Goal: Communication & Community: Answer question/provide support

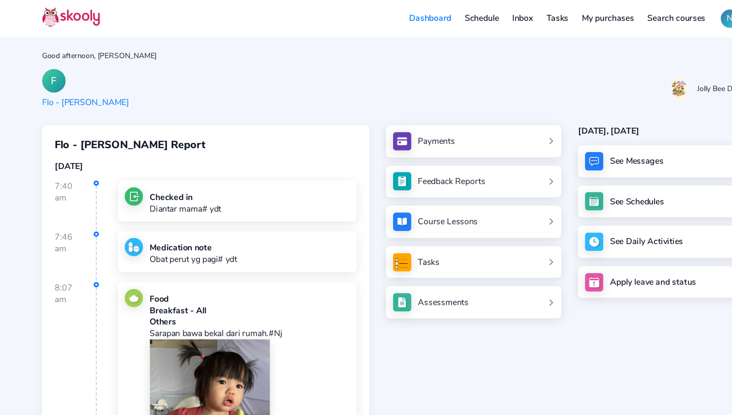
click at [577, 154] on div "See Messages" at bounding box center [612, 149] width 161 height 30
click at [553, 162] on div "See Messages See Schedules See Daily Activities Apply leave and status" at bounding box center [612, 204] width 161 height 140
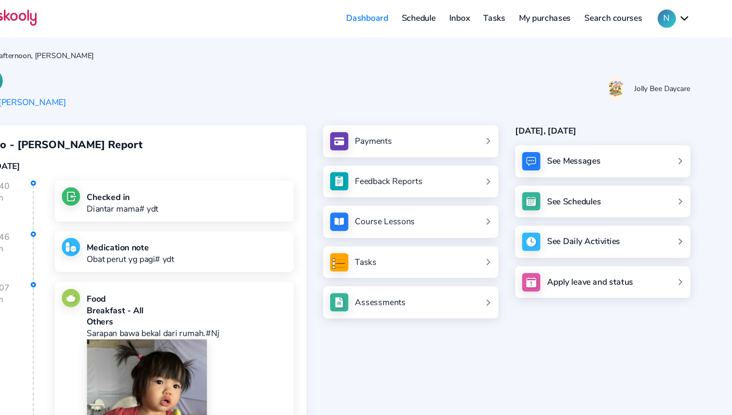
click at [646, 146] on div "See Messages" at bounding box center [612, 149] width 161 height 30
click at [428, 163] on div "Feedback Reports" at bounding box center [416, 167] width 62 height 11
click at [577, 148] on div "See Messages" at bounding box center [586, 148] width 49 height 11
click at [694, 15] on header "Dashboard Schedule Inbox Tasks My purchases Search courses N My account Logout …" at bounding box center [366, 17] width 732 height 34
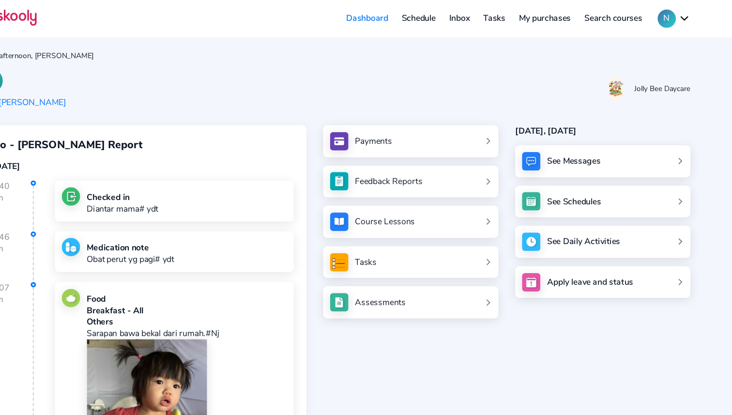
click at [682, 15] on button "N" at bounding box center [678, 17] width 30 height 17
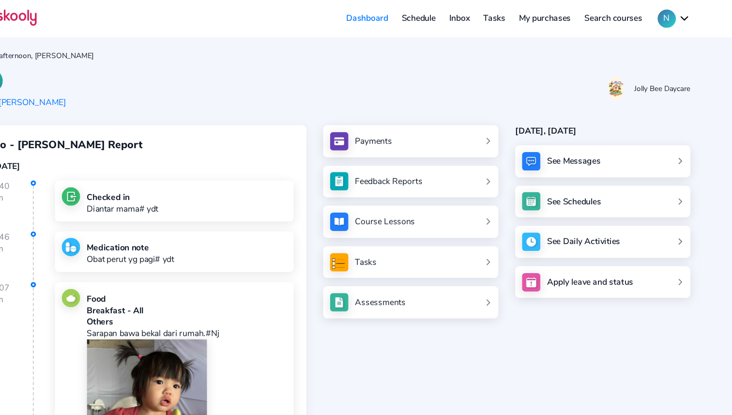
click at [488, 21] on link "Inbox" at bounding box center [480, 16] width 31 height 15
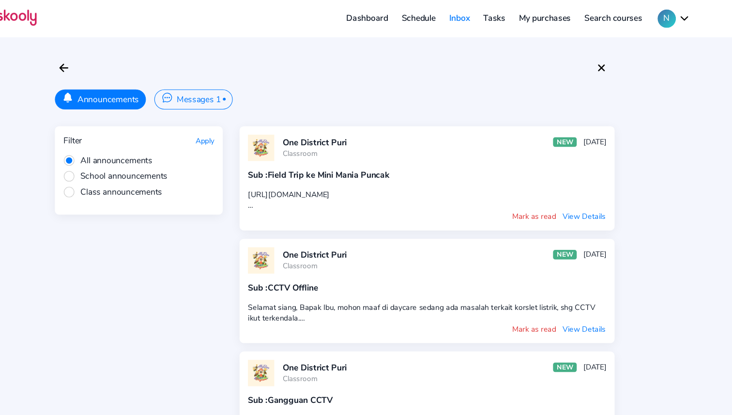
click at [240, 89] on button "Messages 1 •" at bounding box center [236, 91] width 72 height 18
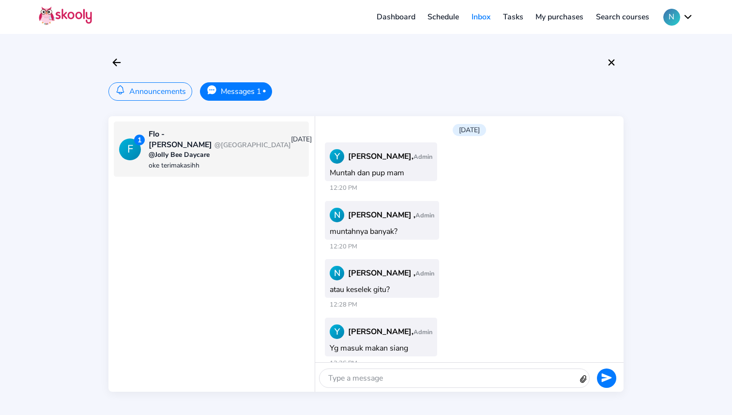
click at [450, 372] on div at bounding box center [448, 378] width 259 height 18
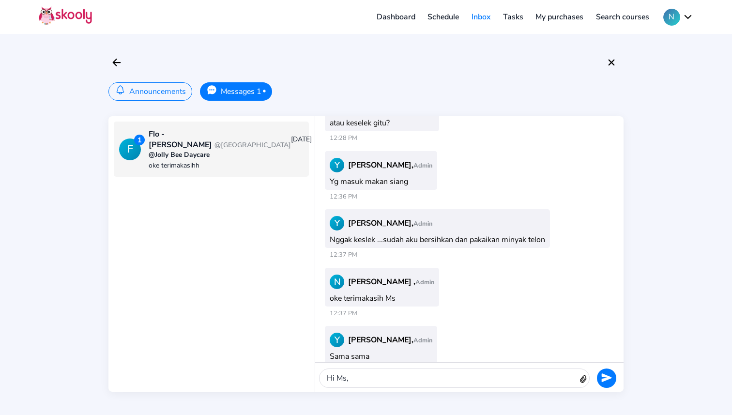
scroll to position [1005, 0]
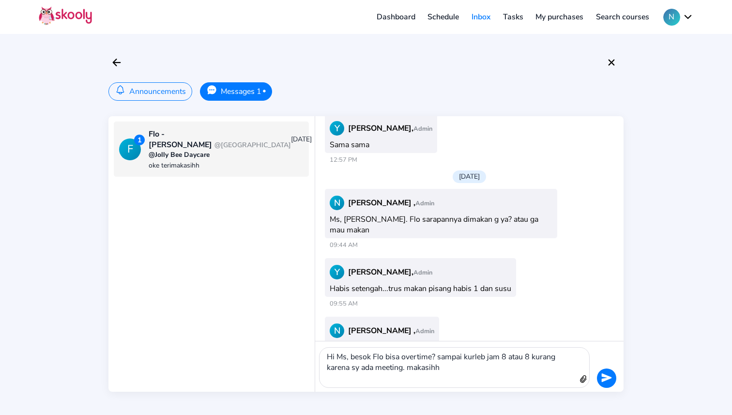
click at [509, 358] on div "Hi Ms, besok Flo bisa overtime? sampai kurleb jam 8 atau 8 kurang karena sy ada…" at bounding box center [448, 368] width 259 height 40
click at [602, 377] on icon "Send" at bounding box center [606, 377] width 11 height 11
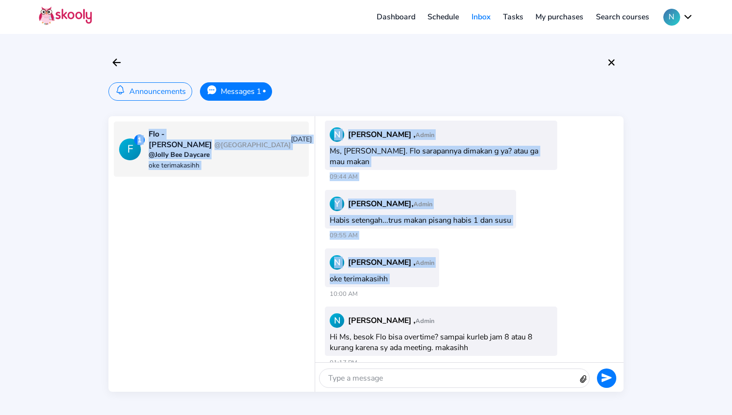
drag, startPoint x: 41, startPoint y: 126, endPoint x: 606, endPoint y: 331, distance: 601.5
click at [588, 322] on div "Announcements Messages 1 • F 1 Flo - Florence Ivanna @One District Puri 20/08/2…" at bounding box center [366, 207] width 732 height 415
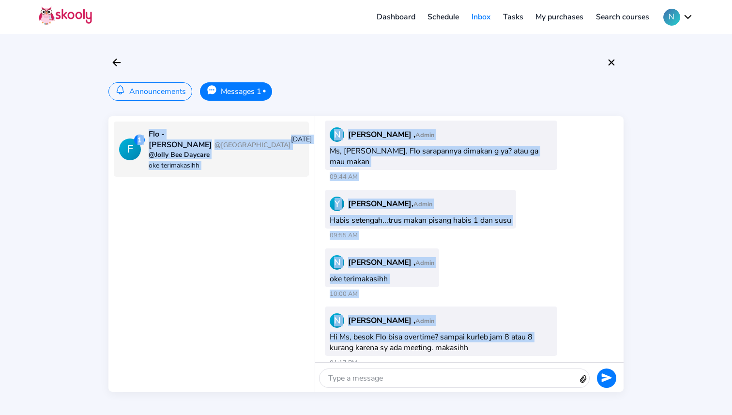
click at [504, 330] on div "N Nadya , Admin Hi Ms, besok Flo bisa overtime? sampai kurleb jam 8 atau 8 kura…" at bounding box center [441, 330] width 232 height 49
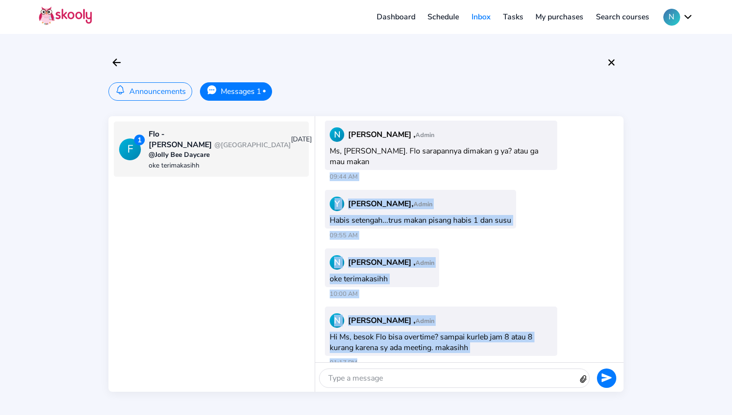
drag, startPoint x: 504, startPoint y: 348, endPoint x: 504, endPoint y: 156, distance: 191.2
click at [504, 158] on div "Monday, 11 Aug N Nadya , Admin Oke terimakasih Ms 07:49 AM Y Yudith Wursantari,…" at bounding box center [469, 239] width 308 height 246
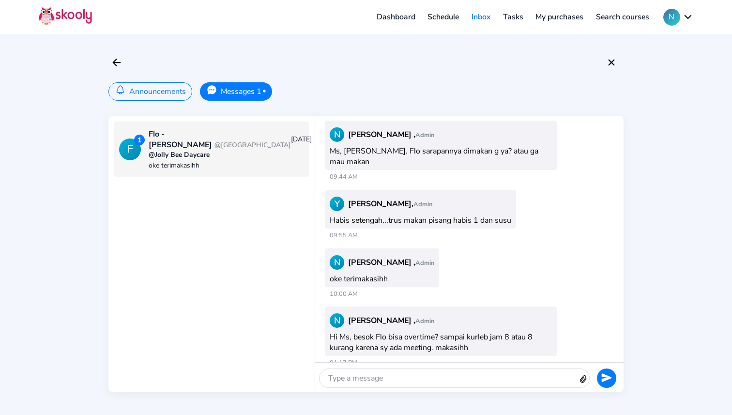
click at [546, 231] on span "09:55 AM" at bounding box center [441, 235] width 232 height 9
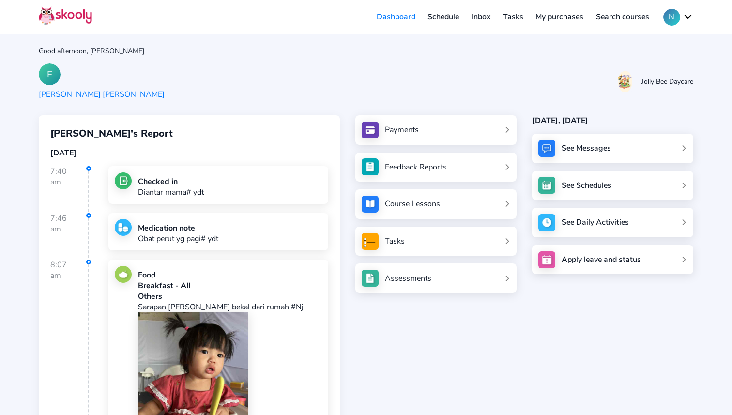
click at [448, 14] on link "Schedule" at bounding box center [444, 16] width 44 height 15
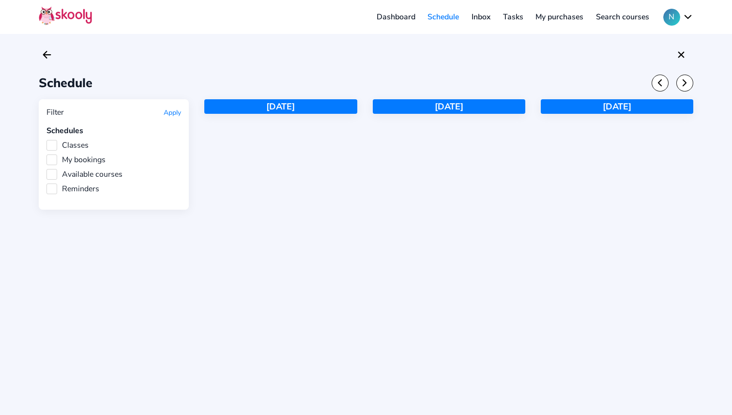
click at [484, 17] on link "Inbox" at bounding box center [480, 16] width 31 height 15
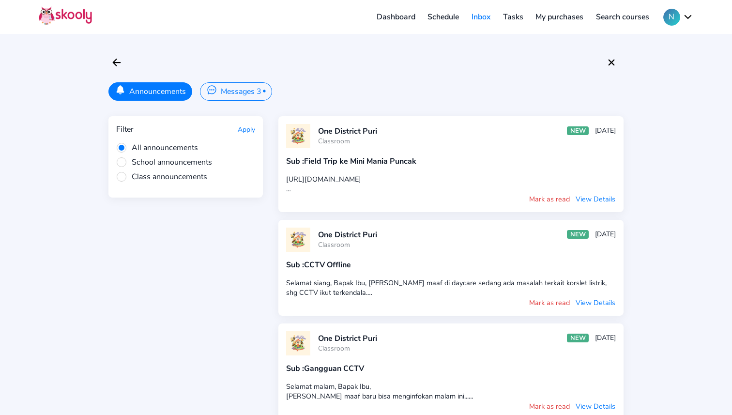
click at [511, 15] on link "Tasks" at bounding box center [513, 16] width 33 height 15
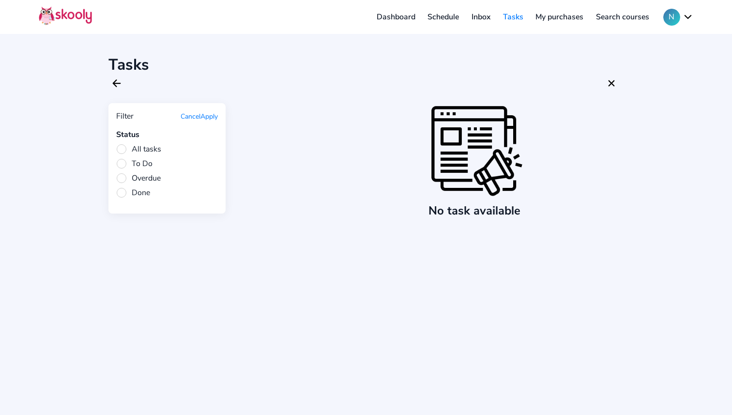
click at [562, 20] on link "My purchases" at bounding box center [559, 16] width 61 height 15
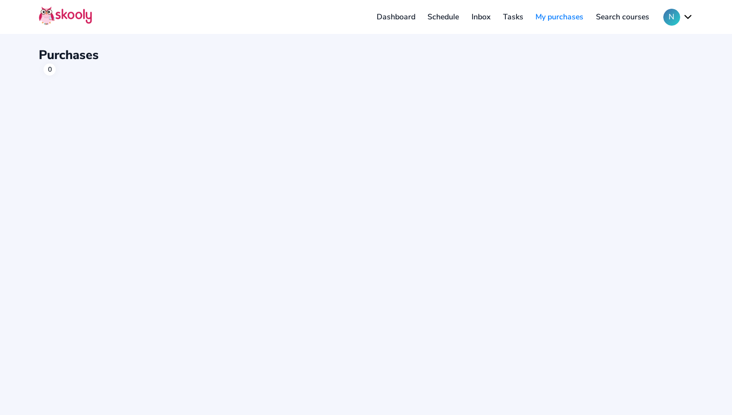
click at [635, 17] on link "Search courses" at bounding box center [623, 16] width 66 height 15
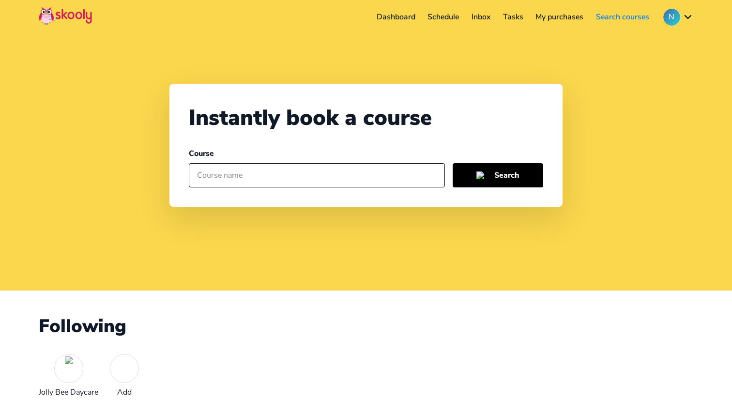
click at [393, 18] on link "Dashboard" at bounding box center [395, 16] width 51 height 15
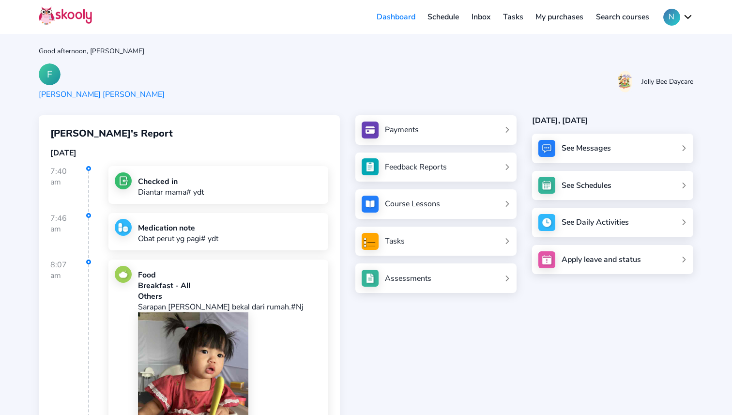
click at [431, 17] on link "Schedule" at bounding box center [444, 16] width 44 height 15
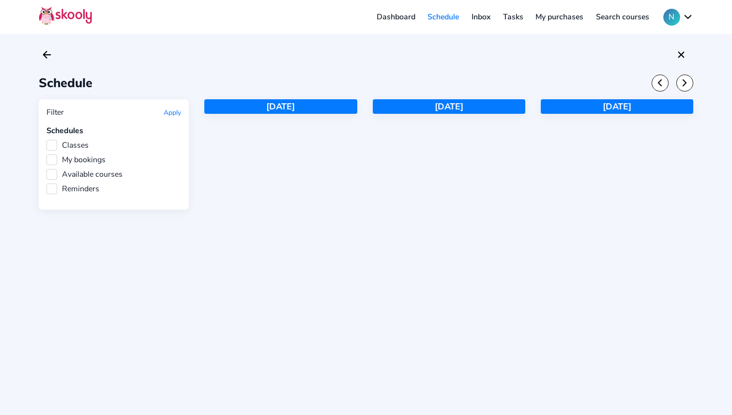
click at [481, 23] on link "Inbox" at bounding box center [480, 16] width 31 height 15
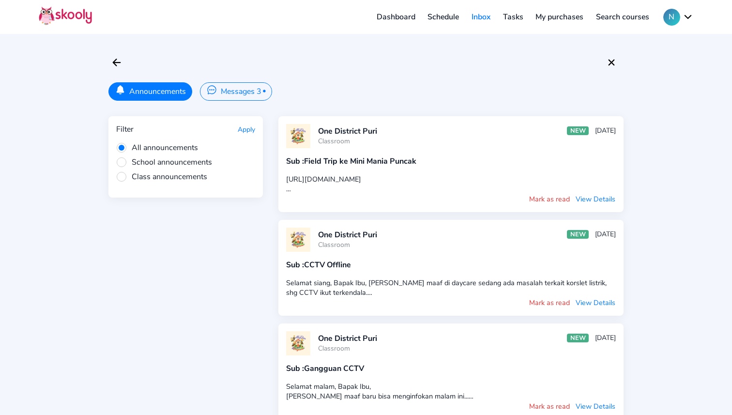
click at [682, 12] on button "N" at bounding box center [678, 17] width 30 height 17
click at [642, 41] on span "My account" at bounding box center [648, 42] width 40 height 14
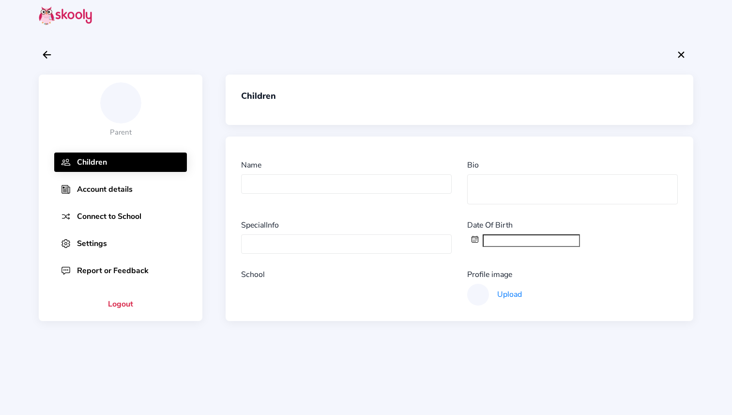
type input "Flo - [PERSON_NAME]"
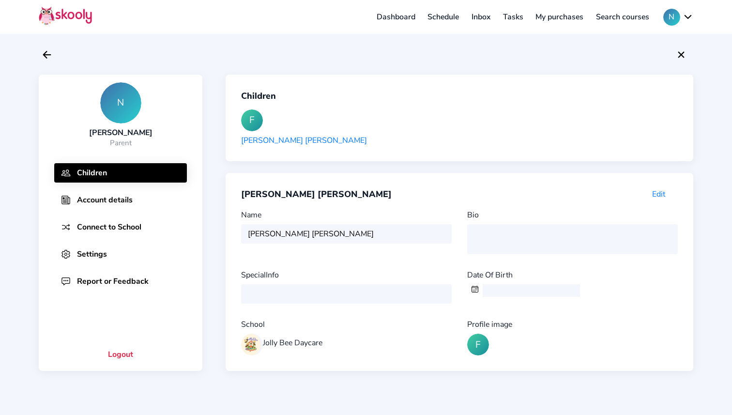
click at [65, 16] on img at bounding box center [65, 15] width 53 height 19
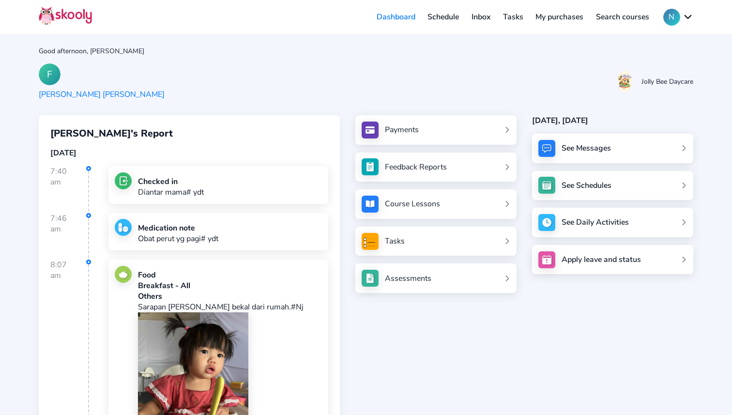
click at [571, 149] on div "See Messages" at bounding box center [586, 148] width 49 height 11
click at [489, 16] on link "Inbox" at bounding box center [480, 16] width 31 height 15
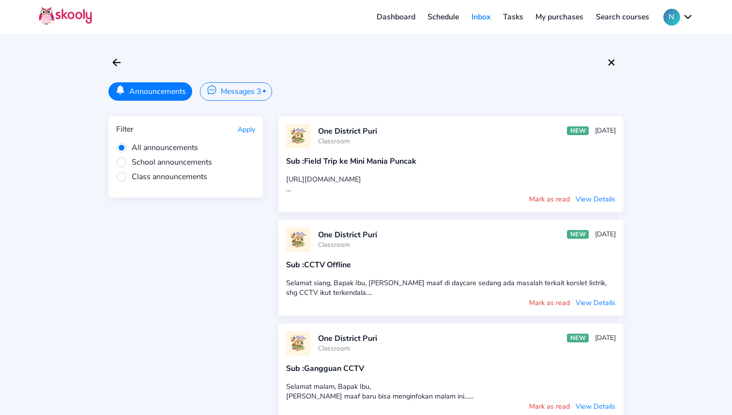
click at [227, 90] on button "Messages 3 •" at bounding box center [236, 91] width 72 height 18
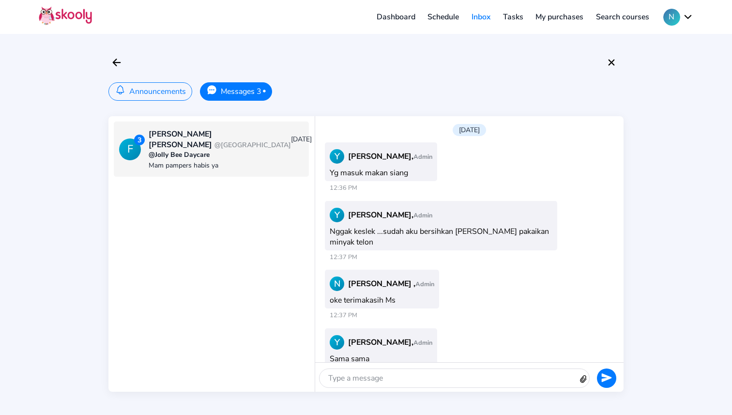
scroll to position [424, 0]
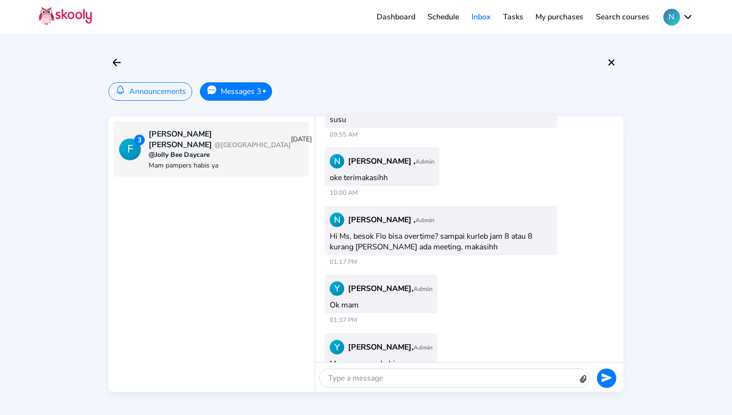
click at [401, 386] on div at bounding box center [448, 378] width 259 height 18
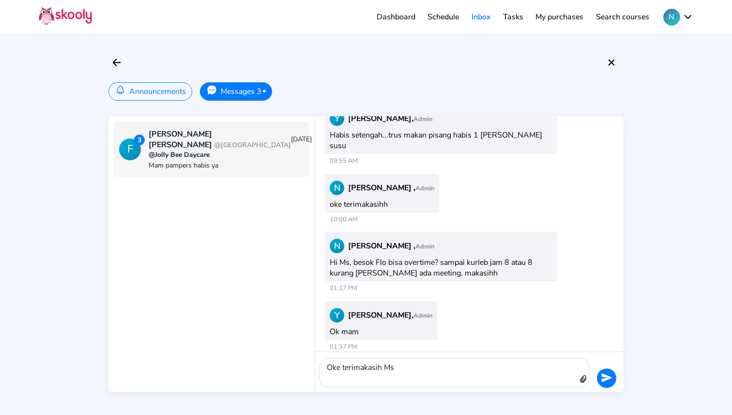
scroll to position [1025, 0]
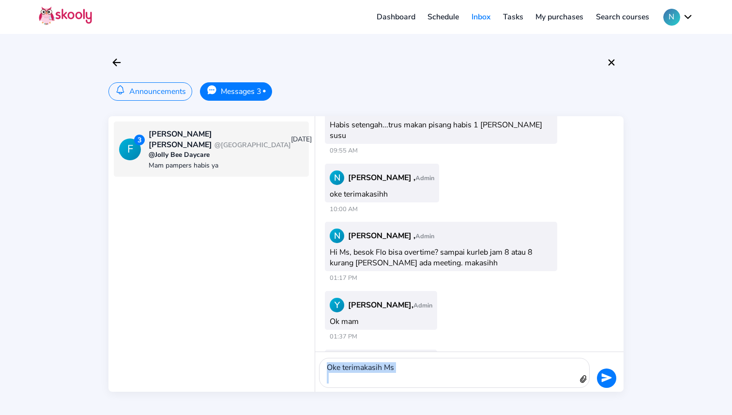
drag, startPoint x: 536, startPoint y: 379, endPoint x: 509, endPoint y: 338, distance: 49.1
click at [509, 338] on div "Monday, 11 Aug Y Yudith Wursantari, Admin Ok mam 05:36 PM Wednesday, 13 Aug N N…" at bounding box center [469, 253] width 308 height 275
click at [610, 376] on icon "Send" at bounding box center [606, 377] width 11 height 11
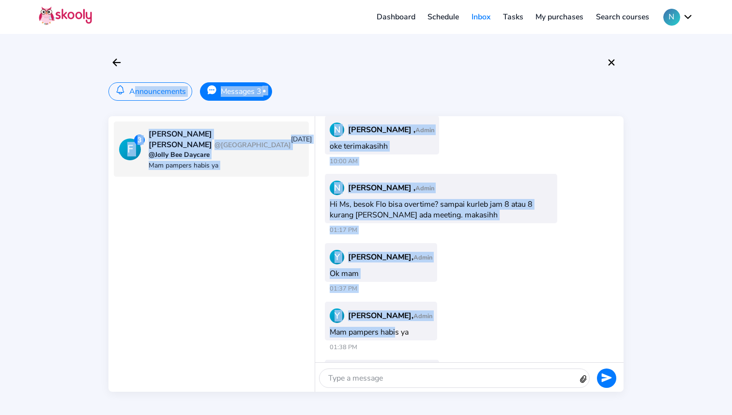
drag, startPoint x: 85, startPoint y: 90, endPoint x: 400, endPoint y: 289, distance: 373.2
click at [393, 283] on div "Announcements Messages 3 • F 3 Flo - Florence Ivanna @One District Puri 20/08/2…" at bounding box center [366, 207] width 732 height 415
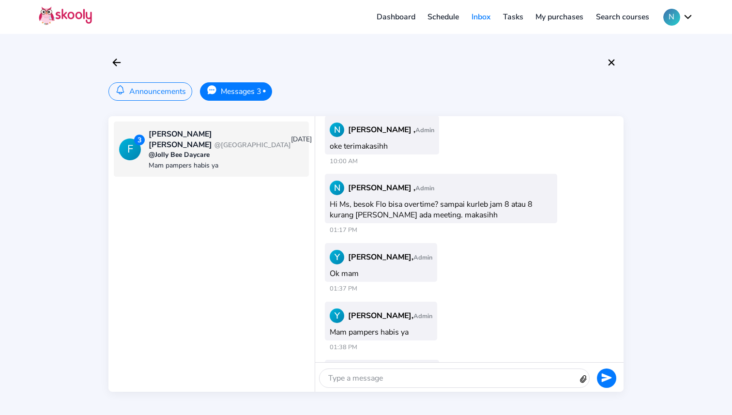
click at [532, 301] on div "Y Yudith Wursantari, Admin Mam pampers habis ya 01:38 PM" at bounding box center [469, 328] width 293 height 59
